Goal: Transaction & Acquisition: Purchase product/service

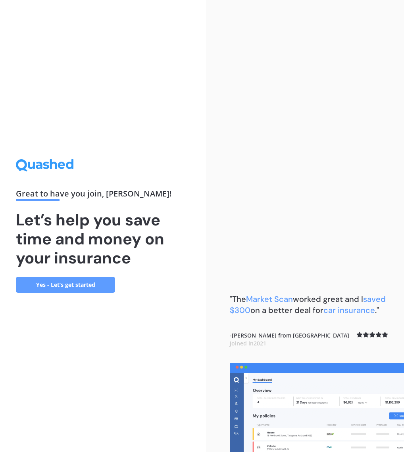
click at [71, 284] on link "Yes - Let’s get started" at bounding box center [65, 285] width 99 height 16
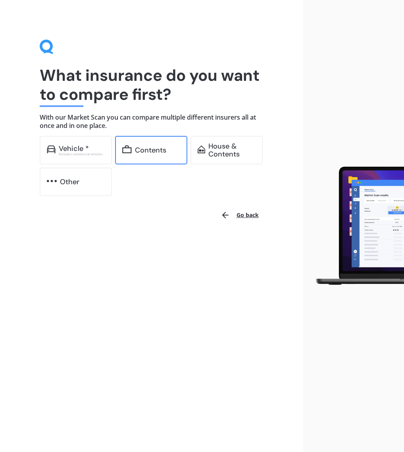
click at [154, 155] on div "Contents" at bounding box center [151, 150] width 72 height 29
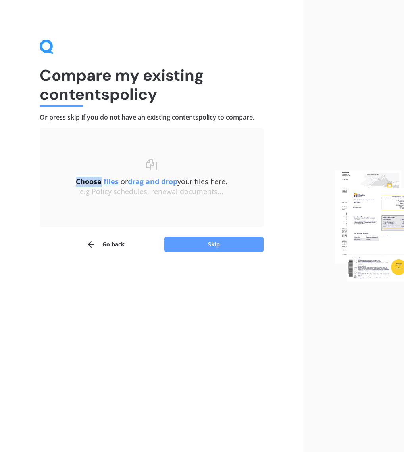
click at [154, 155] on div "Choose files or drag and drop your files here. Choose files or photos e.g Polic…" at bounding box center [152, 177] width 192 height 67
click at [104, 182] on u "Choose files" at bounding box center [97, 182] width 43 height 10
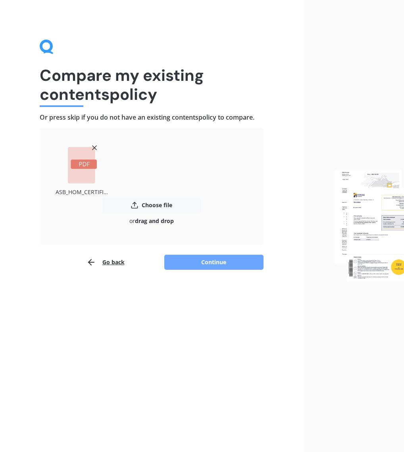
click at [214, 262] on button "Continue" at bounding box center [213, 262] width 99 height 15
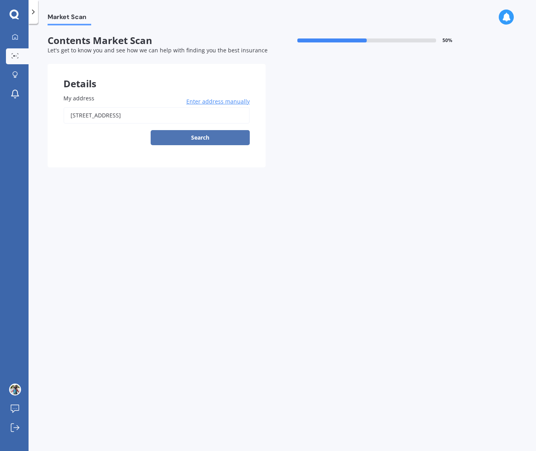
click at [207, 141] on button "Search" at bounding box center [200, 137] width 99 height 15
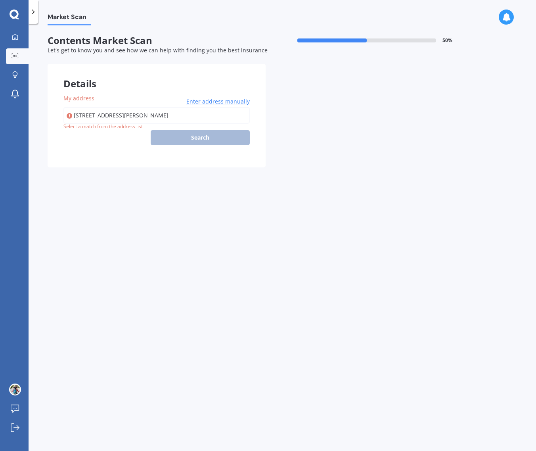
type input "[STREET_ADDRESS]"
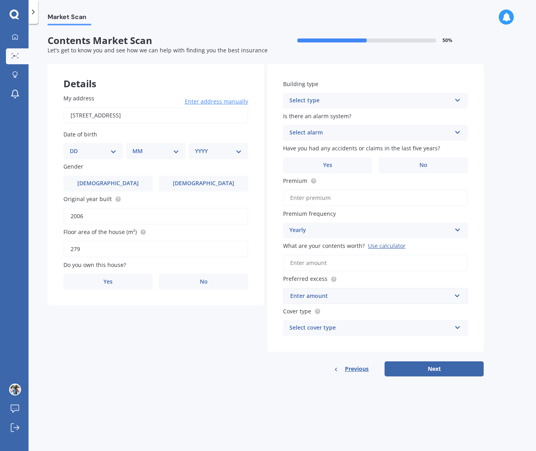
click at [113, 152] on select "DD 01 02 03 04 05 06 07 08 09 10 11 12 13 14 15 16 17 18 19 20 21 22 23 24 25 2…" at bounding box center [93, 151] width 47 height 9
select select "27"
click at [176, 151] on select "MM 01 02 03 04 05 06 07 08 09 10 11 12" at bounding box center [158, 151] width 44 height 9
select select "08"
click at [217, 148] on select "YYYY 2009 2008 2007 2006 2005 2004 2003 2002 2001 2000 1999 1998 1997 1996 1995…" at bounding box center [217, 151] width 44 height 9
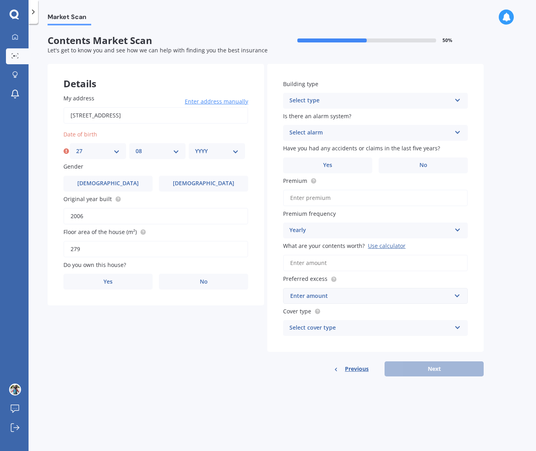
select select "1970"
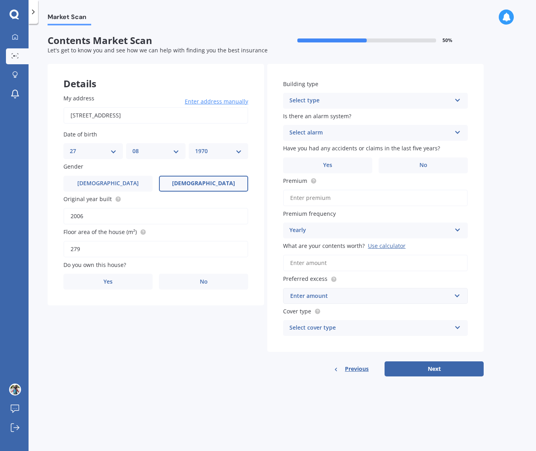
click at [209, 188] on label "[DEMOGRAPHIC_DATA]" at bounding box center [203, 184] width 89 height 16
click at [0, 0] on input "[DEMOGRAPHIC_DATA]" at bounding box center [0, 0] width 0 height 0
click at [90, 218] on input "2006" at bounding box center [155, 216] width 185 height 17
drag, startPoint x: 90, startPoint y: 217, endPoint x: 64, endPoint y: 214, distance: 26.7
click at [64, 214] on input "2006" at bounding box center [155, 216] width 185 height 17
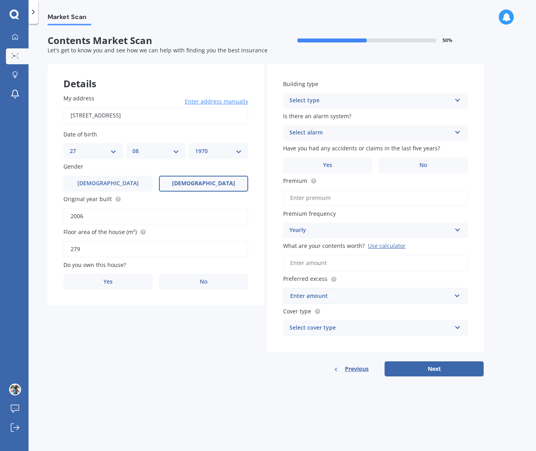
click at [107, 371] on div "Details My address [STREET_ADDRESS] Enter address manually Search Date of birth…" at bounding box center [266, 220] width 436 height 312
click at [403, 162] on label "No" at bounding box center [423, 165] width 89 height 16
click at [0, 0] on input "No" at bounding box center [0, 0] width 0 height 0
click at [403, 98] on div "Select type" at bounding box center [370, 101] width 162 height 10
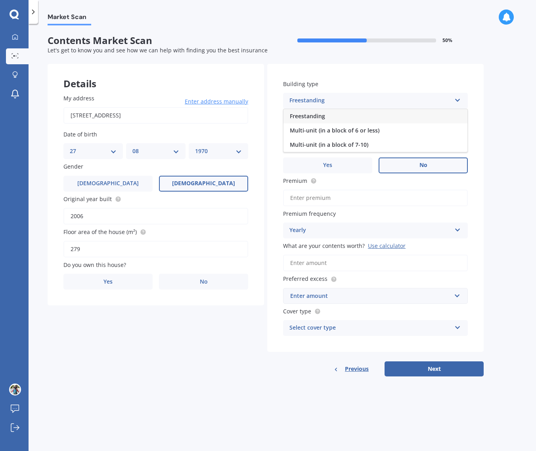
click at [310, 115] on span "Freestanding" at bounding box center [307, 116] width 35 height 8
click at [310, 134] on div "Select alarm" at bounding box center [370, 133] width 162 height 10
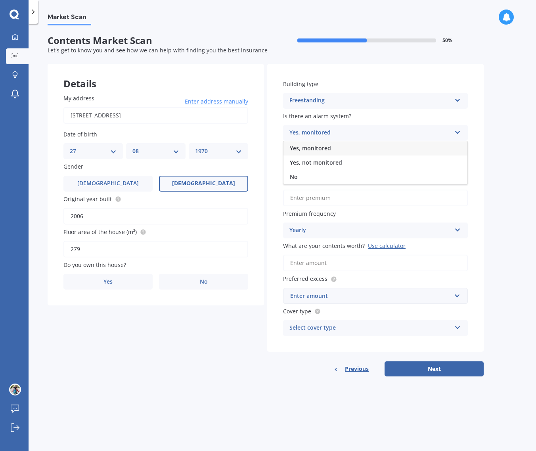
click at [308, 146] on span "Yes, monitored" at bounding box center [310, 148] width 41 height 8
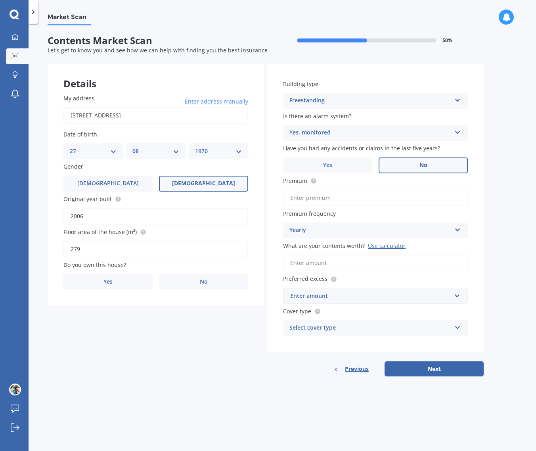
click at [330, 261] on input "What are your contents worth? Use calculator" at bounding box center [375, 263] width 185 height 17
click at [322, 263] on input "What are your contents worth? Use calculator" at bounding box center [375, 263] width 185 height 17
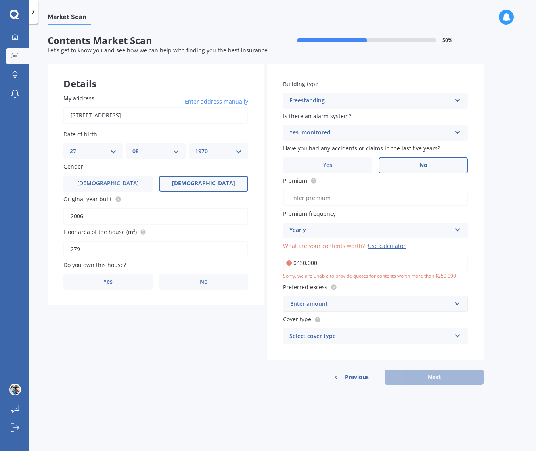
drag, startPoint x: 345, startPoint y: 261, endPoint x: 289, endPoint y: 258, distance: 56.0
click at [289, 258] on input "$430,000" at bounding box center [375, 263] width 185 height 17
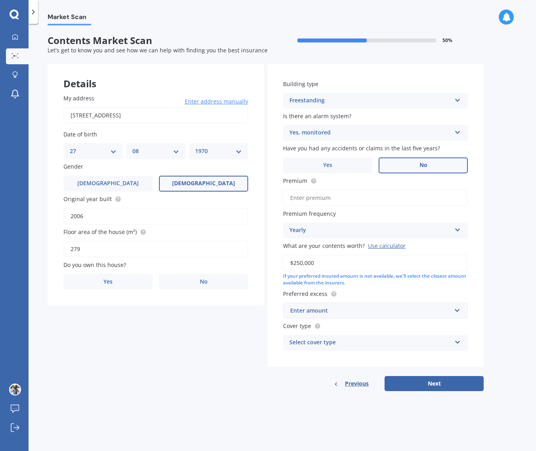
type input "$250,000"
click at [322, 196] on input "Premium" at bounding box center [375, 197] width 185 height 17
type input "$1,961.05"
click at [320, 313] on div "Enter amount" at bounding box center [370, 310] width 161 height 9
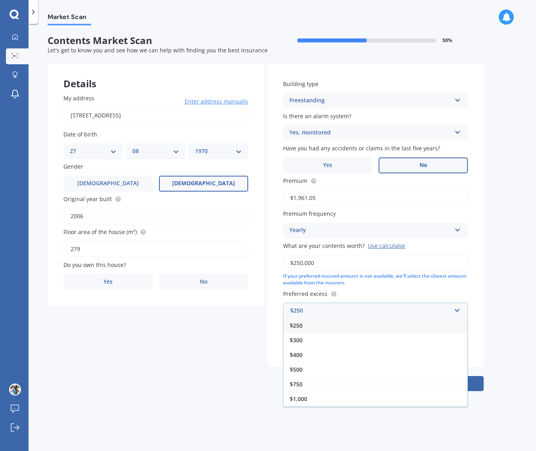
click at [299, 325] on span "$250" at bounding box center [296, 326] width 13 height 8
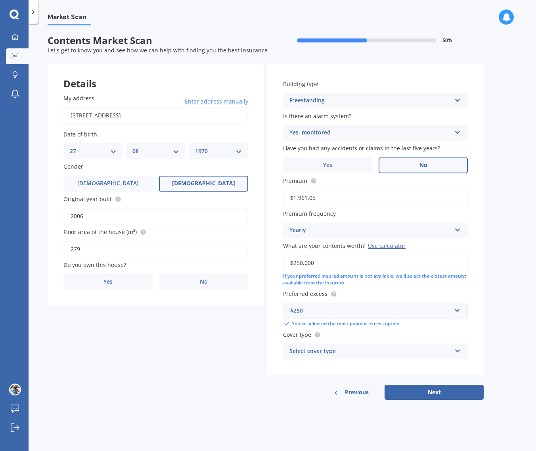
click at [339, 353] on div "Select cover type" at bounding box center [370, 351] width 162 height 10
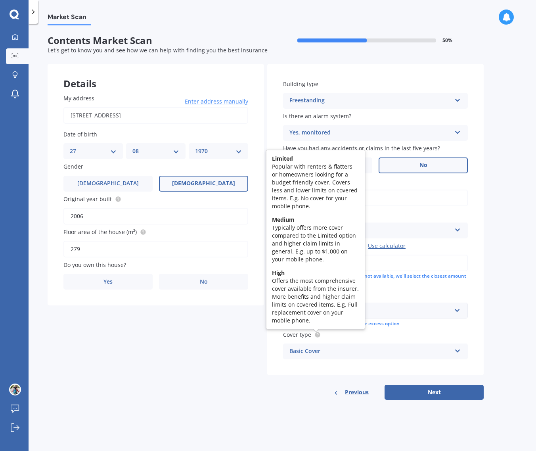
click at [316, 336] on circle at bounding box center [317, 334] width 5 height 5
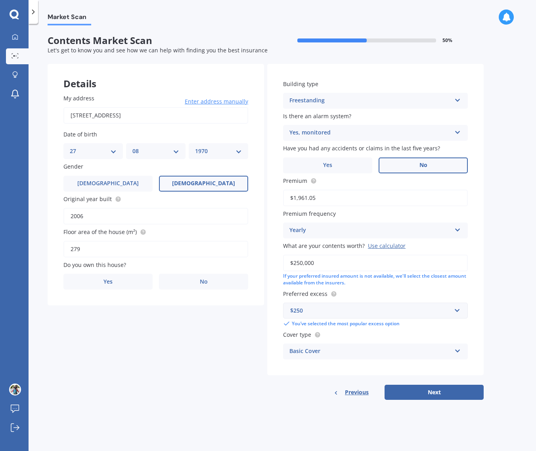
click at [314, 352] on div "Basic Cover" at bounding box center [370, 351] width 162 height 10
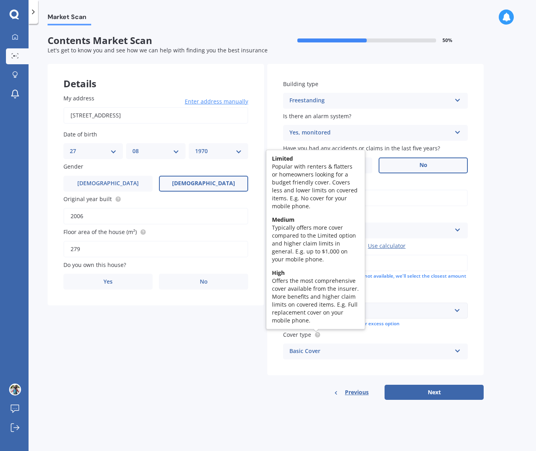
click at [319, 335] on circle at bounding box center [317, 334] width 5 height 5
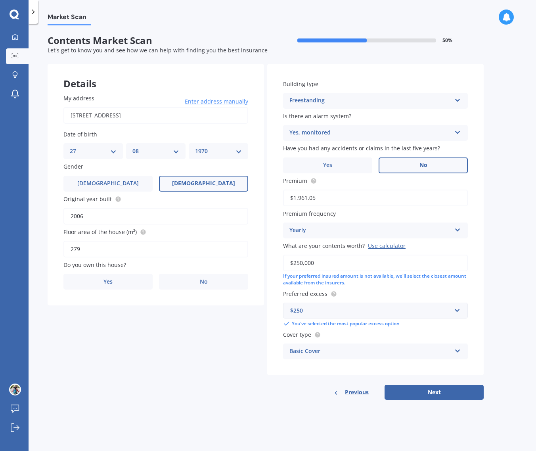
click at [314, 353] on div "Basic Cover" at bounding box center [370, 351] width 162 height 10
click at [306, 369] on span "Basic Cover" at bounding box center [305, 367] width 31 height 8
click at [403, 396] on button "Next" at bounding box center [434, 392] width 99 height 15
click at [403, 351] on icon at bounding box center [457, 349] width 7 height 6
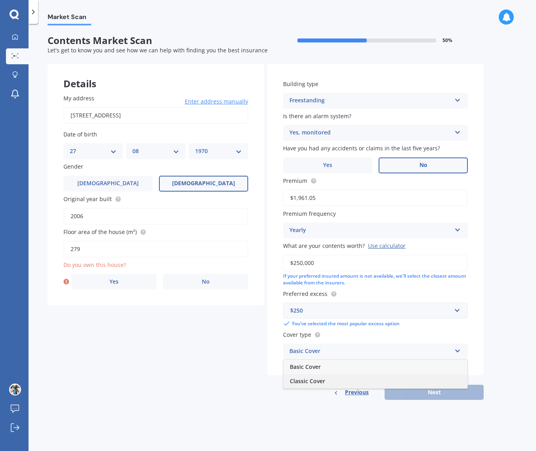
click at [332, 383] on div "Classic Cover" at bounding box center [375, 381] width 184 height 14
click at [403, 396] on div "Previous Next" at bounding box center [375, 392] width 216 height 15
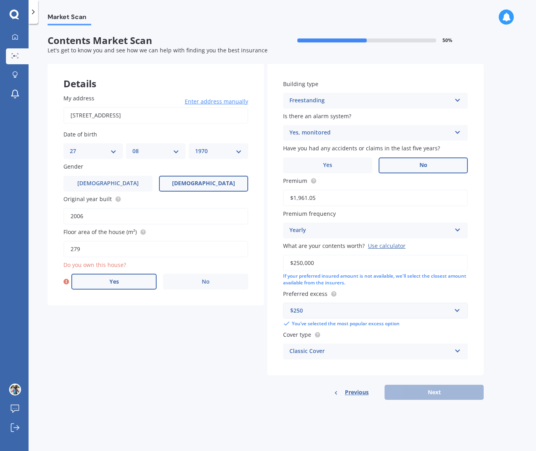
click at [139, 281] on label "Yes" at bounding box center [113, 282] width 85 height 16
click at [0, 0] on input "Yes" at bounding box center [0, 0] width 0 height 0
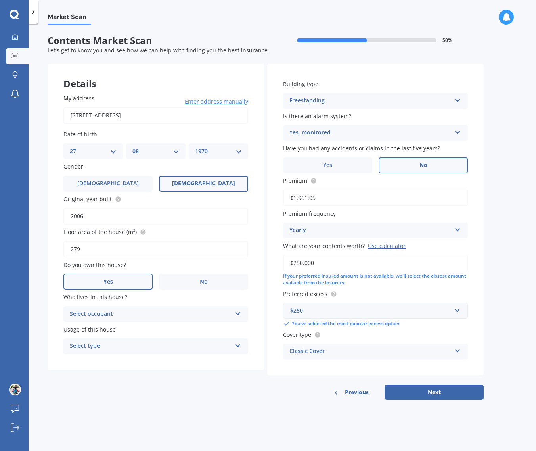
click at [90, 312] on div "Select occupant" at bounding box center [151, 314] width 162 height 10
click at [81, 331] on span "Owner" at bounding box center [79, 329] width 18 height 8
click at [82, 348] on div "Select type" at bounding box center [151, 346] width 162 height 10
click at [80, 361] on span "Permanent" at bounding box center [85, 362] width 30 height 8
click at [403, 394] on button "Next" at bounding box center [434, 392] width 99 height 15
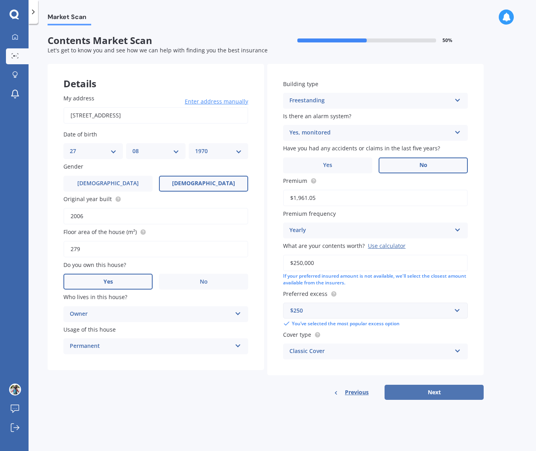
select select "27"
select select "08"
select select "1970"
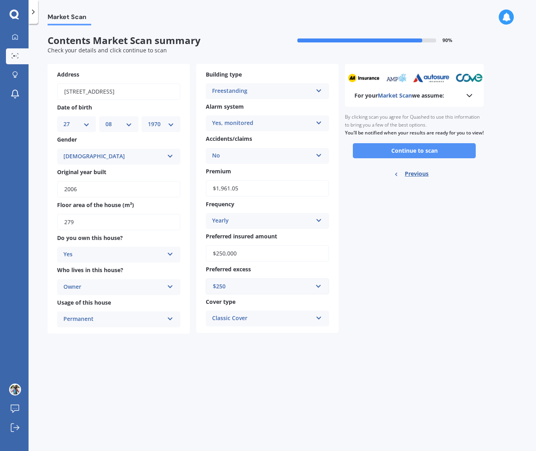
click at [403, 158] on button "Continue to scan" at bounding box center [414, 150] width 123 height 15
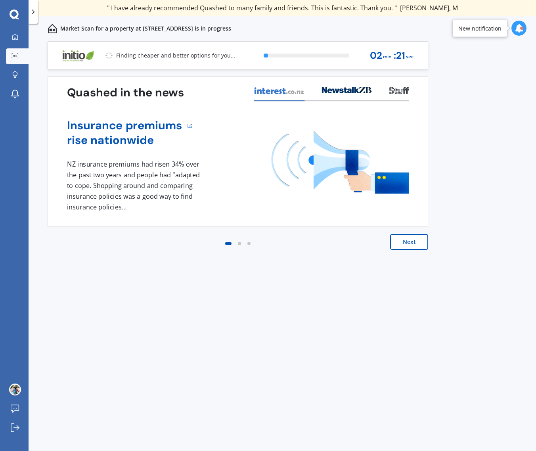
click at [403, 242] on button "Next" at bounding box center [409, 242] width 38 height 16
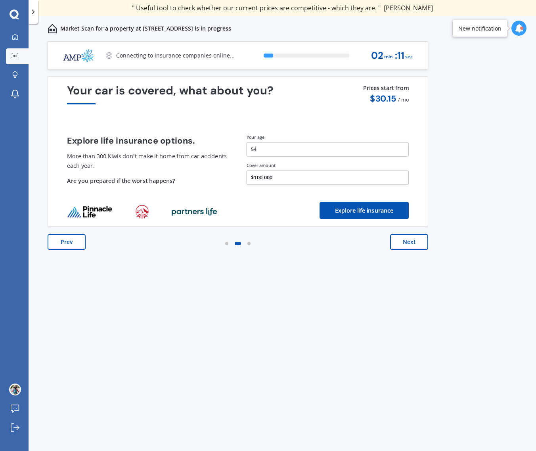
click at [403, 245] on button "Next" at bounding box center [409, 242] width 38 height 16
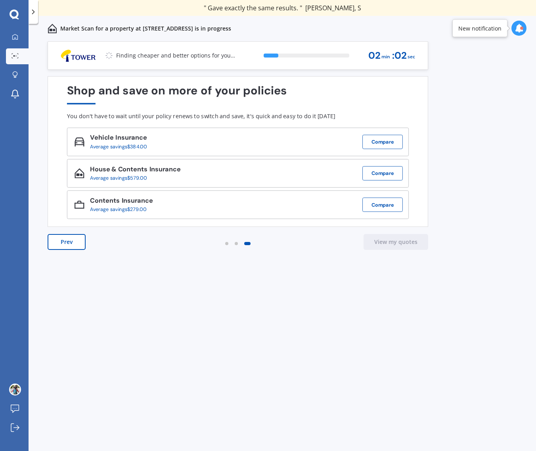
click at [70, 245] on button "Prev" at bounding box center [67, 242] width 38 height 16
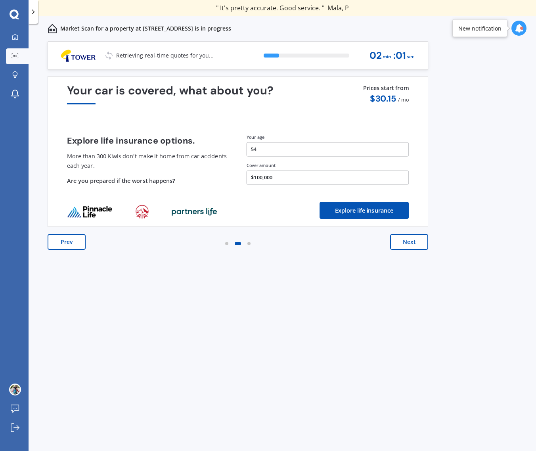
click at [70, 245] on button "Prev" at bounding box center [67, 242] width 38 height 16
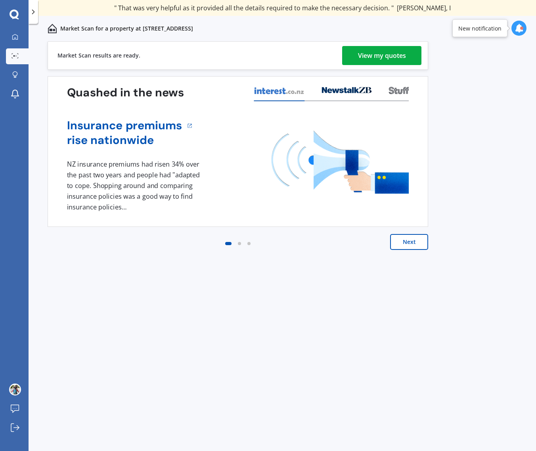
click at [378, 56] on div "View my quotes" at bounding box center [382, 55] width 48 height 19
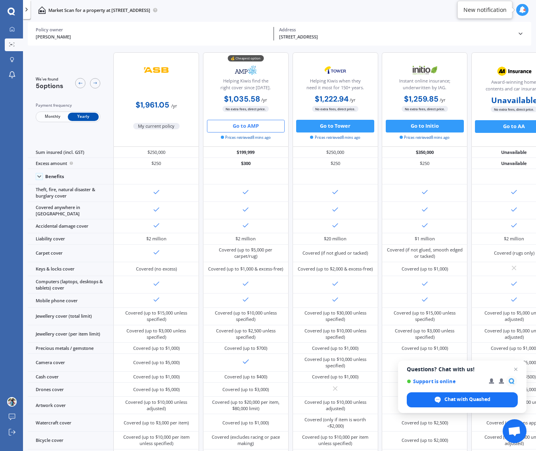
click at [255, 124] on button "Go to AMP" at bounding box center [246, 126] width 78 height 13
